Goal: Find contact information: Find contact information

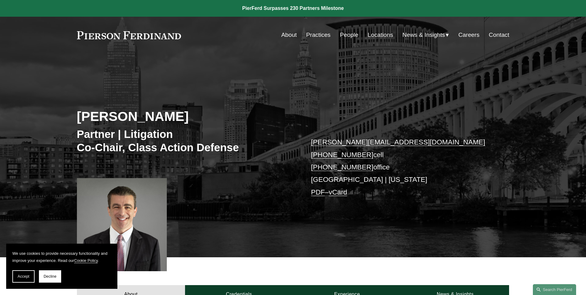
click at [380, 34] on link "Locations" at bounding box center [380, 35] width 25 height 12
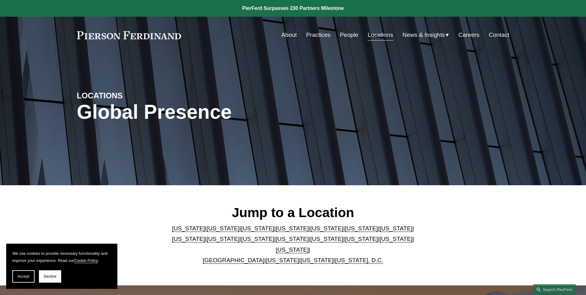
click at [345, 242] on link "[US_STATE]" at bounding box center [361, 238] width 33 height 6
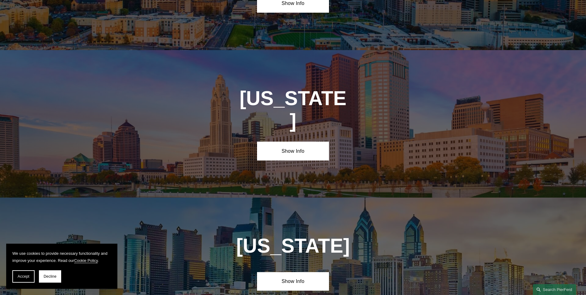
scroll to position [1844, 0]
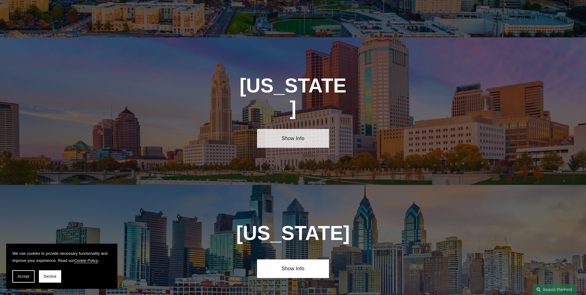
click at [299, 129] on link "Show Info" at bounding box center [293, 138] width 72 height 19
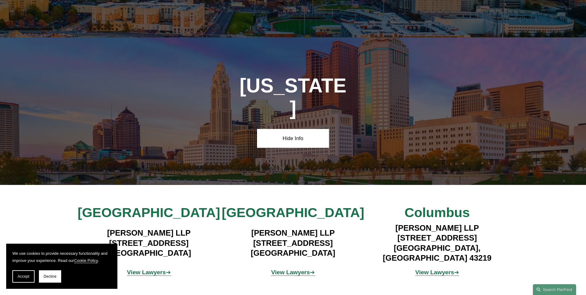
click at [292, 269] on strong "View Lawyers" at bounding box center [290, 272] width 39 height 6
